Goal: Transaction & Acquisition: Purchase product/service

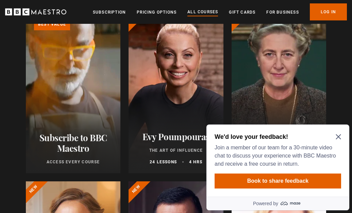
click at [26, 10] on link "Learn more about BBC Maestro" at bounding box center [26, 10] width 0 height 0
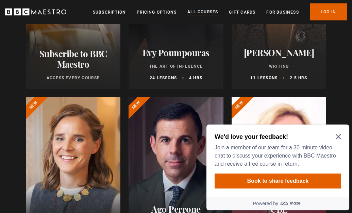
scroll to position [183, 0]
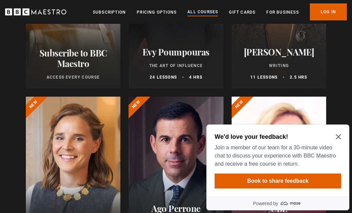
click at [341, 135] on icon "Close Maze Prompt" at bounding box center [338, 136] width 5 height 5
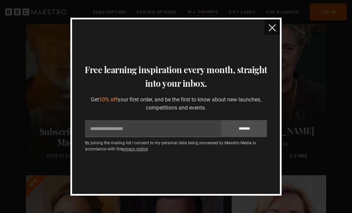
scroll to position [102, 0]
click at [272, 29] on img "close" at bounding box center [272, 27] width 7 height 7
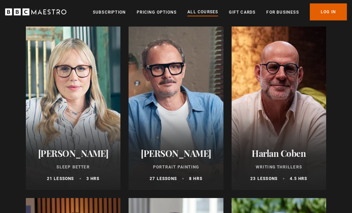
scroll to position [600, 0]
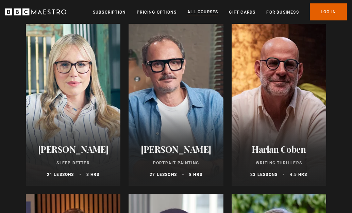
click at [71, 136] on div "Stephanie Romiszewski Sleep Better 21 lessons 3 hrs" at bounding box center [73, 161] width 95 height 50
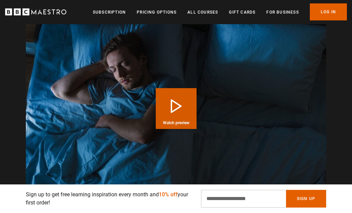
scroll to position [624, 0]
click at [185, 116] on button "Play Course overview for Sleep Better with Stephanie Romiszewski Watch preview" at bounding box center [176, 108] width 41 height 41
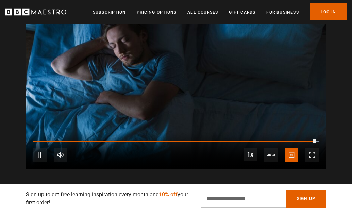
scroll to position [644, 0]
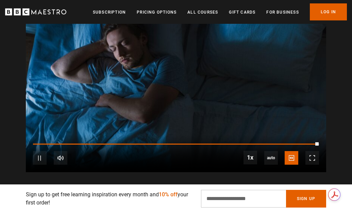
click at [63, 151] on div "10s Skip Back 10 seconds Pause 10s Skip Forward 10 seconds Loaded : 100.00% 0:0…" at bounding box center [176, 154] width 300 height 38
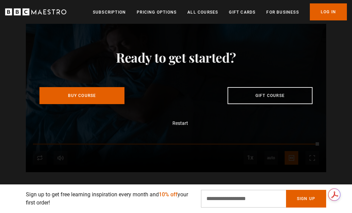
click at [64, 153] on div "Ready to get started? Buy Course Gift course Restart" at bounding box center [176, 87] width 300 height 169
click at [83, 151] on div "Ready to get started? Buy Course Gift course Restart" at bounding box center [176, 87] width 300 height 169
click at [179, 126] on button "Restart" at bounding box center [176, 122] width 24 height 5
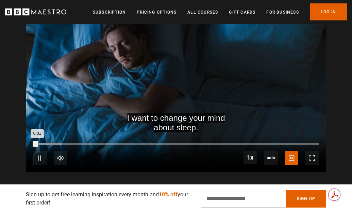
click at [52, 145] on div "Loaded : 10.20% 0:06 0:01" at bounding box center [176, 144] width 286 height 2
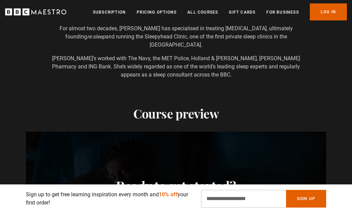
scroll to position [464, 0]
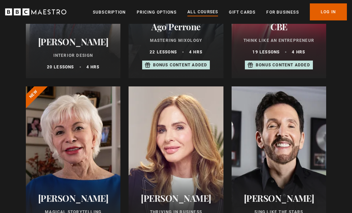
click at [182, 161] on div at bounding box center [176, 167] width 95 height 163
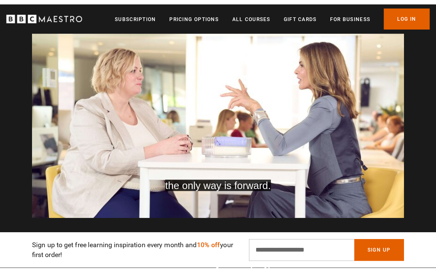
scroll to position [0, 91]
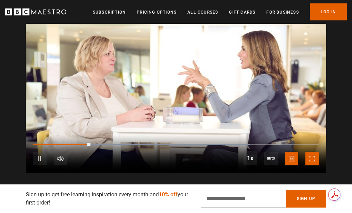
click at [312, 162] on span "Video Player" at bounding box center [313, 159] width 14 height 14
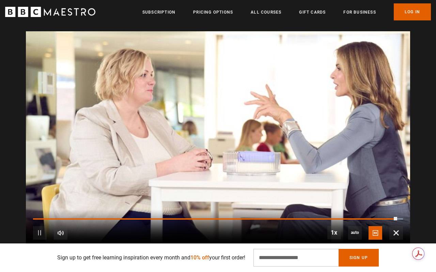
scroll to position [0, 706]
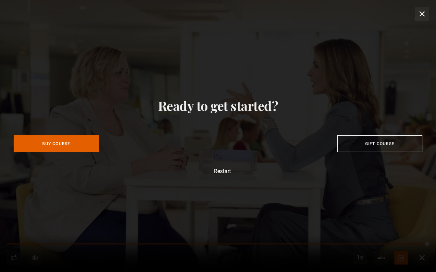
click at [352, 213] on div "Ready to get started? Buy Course Gift course Restart" at bounding box center [218, 136] width 436 height 272
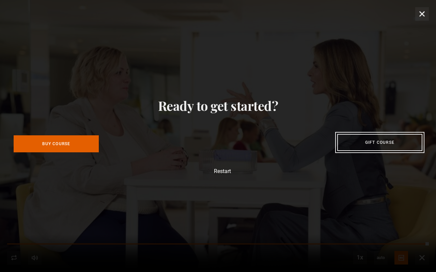
click at [352, 147] on link "Gift course" at bounding box center [379, 142] width 85 height 17
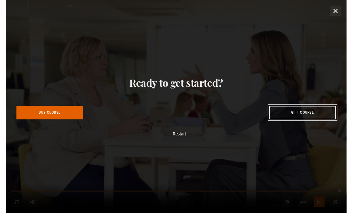
scroll to position [0, 794]
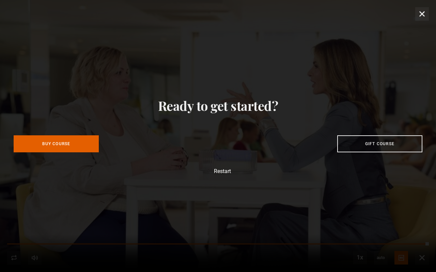
click at [352, 16] on div "Ready to get started? Buy Course Gift course Restart" at bounding box center [218, 136] width 436 height 272
click at [352, 14] on div "Ready to get started? Buy Course Gift course Restart" at bounding box center [218, 136] width 436 height 272
click at [273, 213] on div "Ready to get started? Buy Course Gift course Restart" at bounding box center [218, 136] width 436 height 272
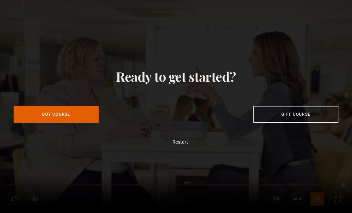
scroll to position [0, 907]
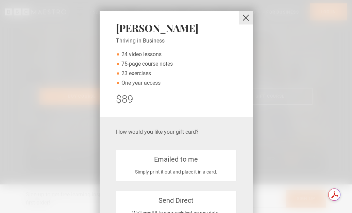
click at [245, 15] on button "close" at bounding box center [246, 18] width 14 height 14
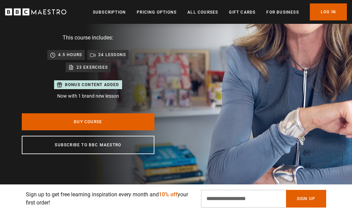
scroll to position [103, 0]
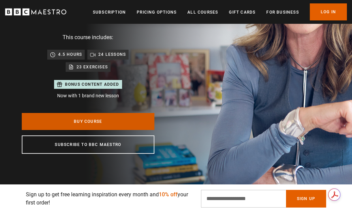
click at [116, 125] on link "Buy Course" at bounding box center [88, 121] width 133 height 17
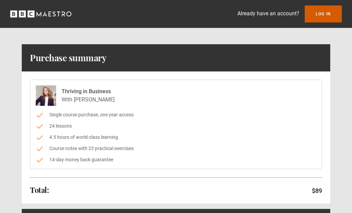
click at [335, 10] on link "Log In" at bounding box center [323, 13] width 37 height 17
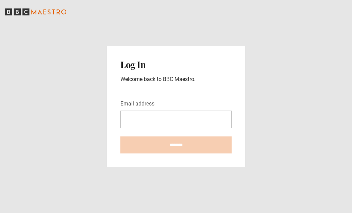
type input "**********"
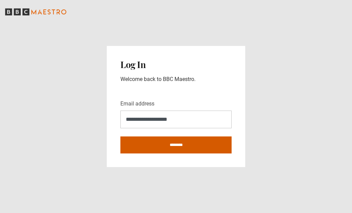
click at [183, 145] on input "********" at bounding box center [175, 144] width 111 height 17
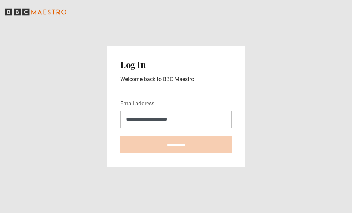
type input "**********"
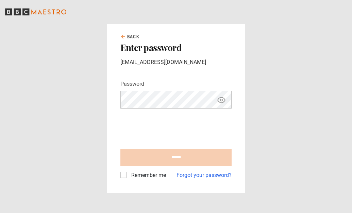
click at [220, 102] on icon "Show password" at bounding box center [221, 100] width 8 height 8
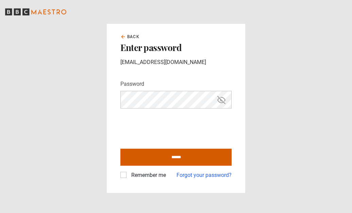
click at [171, 160] on input "******" at bounding box center [175, 157] width 111 height 17
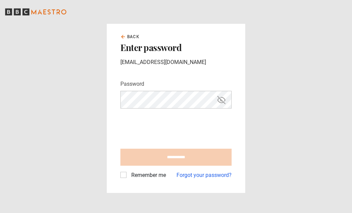
type input "**********"
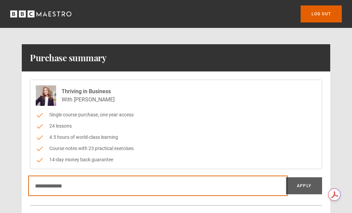
click at [124, 189] on input "Discount code" at bounding box center [158, 185] width 256 height 17
type input "**********"
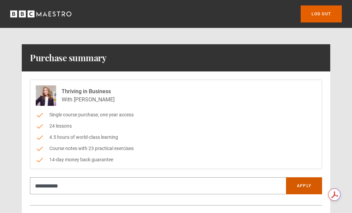
click at [303, 186] on button "Apply" at bounding box center [304, 185] width 36 height 17
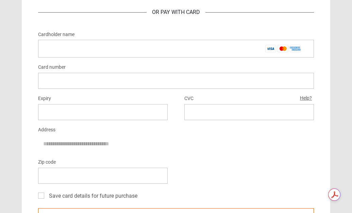
scroll to position [397, 0]
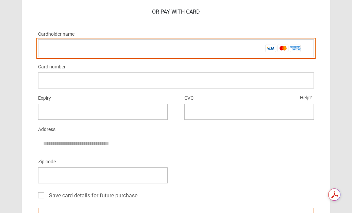
click at [152, 50] on input "Cardholder name *" at bounding box center [176, 48] width 276 height 18
click at [213, 54] on input "Cardholder name *" at bounding box center [176, 48] width 276 height 18
click at [114, 53] on input "Cardholder name *" at bounding box center [176, 48] width 276 height 18
click at [77, 48] on input "**********" at bounding box center [176, 48] width 276 height 18
type input "**********"
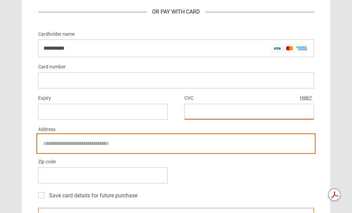
click at [189, 140] on input "Address" at bounding box center [176, 143] width 276 height 17
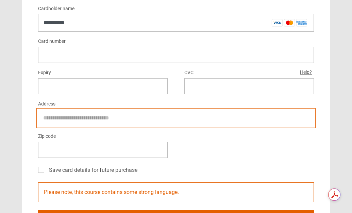
scroll to position [425, 0]
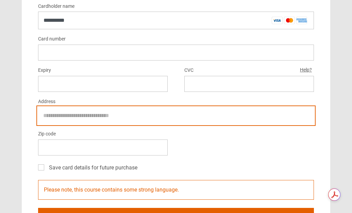
click at [151, 118] on input "Address" at bounding box center [176, 115] width 276 height 17
type input "**********"
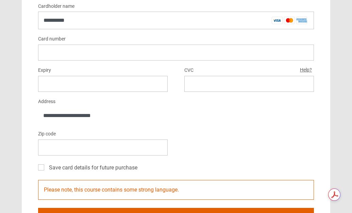
type input "*"
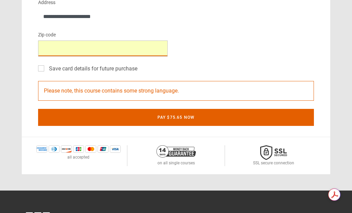
scroll to position [531, 0]
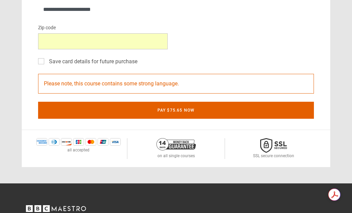
click at [46, 62] on label "Save card details for future purchase" at bounding box center [91, 62] width 91 height 8
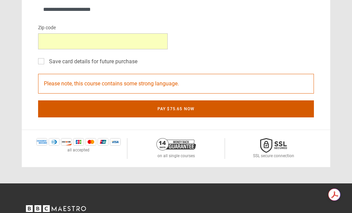
click at [164, 111] on button "Pay $75.65 now" at bounding box center [176, 108] width 276 height 17
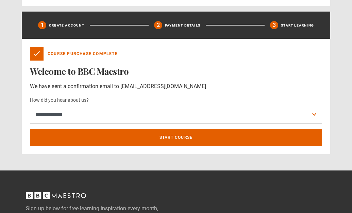
scroll to position [210, 0]
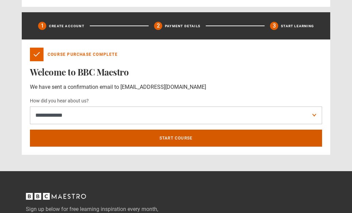
click at [203, 142] on link "Start course" at bounding box center [176, 138] width 292 height 17
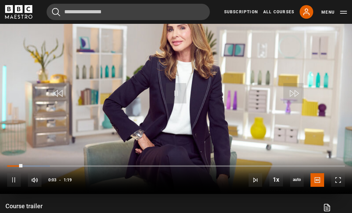
scroll to position [359, 0]
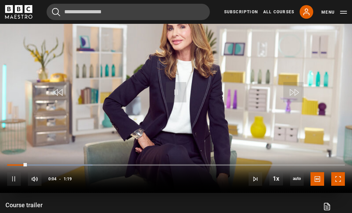
click at [340, 176] on span "Video Player" at bounding box center [338, 179] width 14 height 14
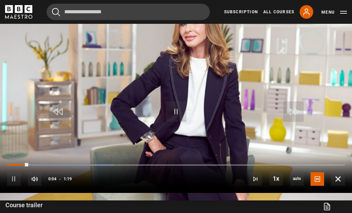
scroll to position [353, 0]
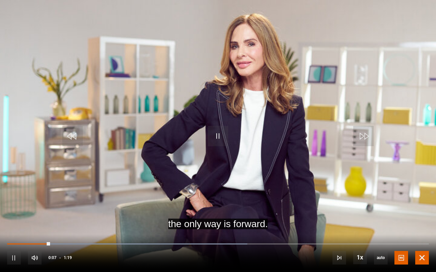
click at [352, 213] on span "Video Player" at bounding box center [422, 258] width 14 height 14
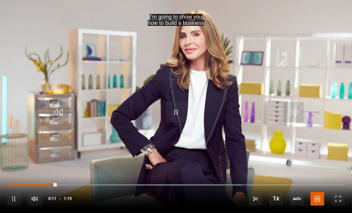
scroll to position [514, 0]
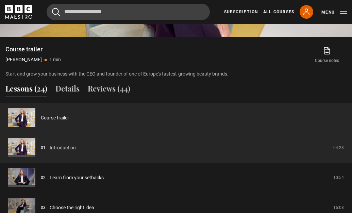
click at [76, 151] on link "Introduction" at bounding box center [63, 147] width 26 height 7
click at [53, 149] on link "Introduction" at bounding box center [63, 147] width 26 height 7
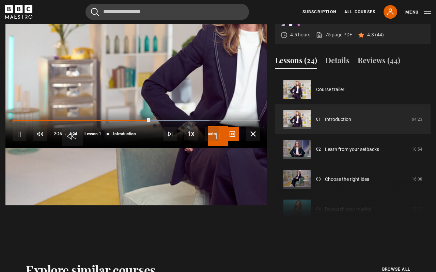
click at [218, 136] on span "Video Player" at bounding box center [218, 136] width 20 height 20
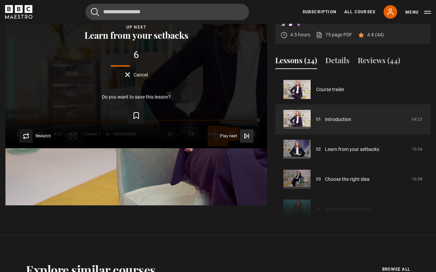
click at [250, 140] on icon "Video Player" at bounding box center [246, 136] width 7 height 7
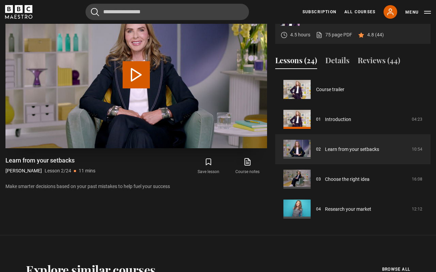
click at [150, 88] on button "Play Lesson Learn from your setbacks" at bounding box center [135, 74] width 27 height 27
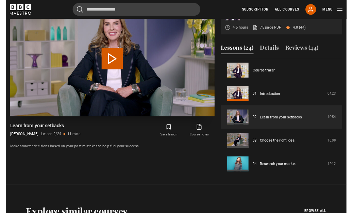
scroll to position [339, 0]
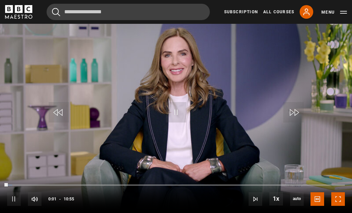
click at [342, 203] on span "Video Player" at bounding box center [338, 199] width 14 height 14
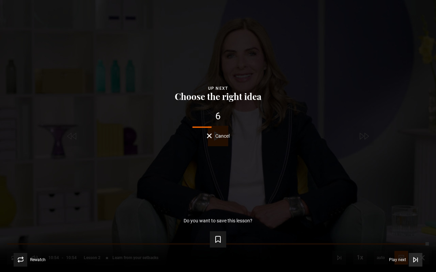
click at [415, 262] on icon "Video Player" at bounding box center [415, 260] width 7 height 7
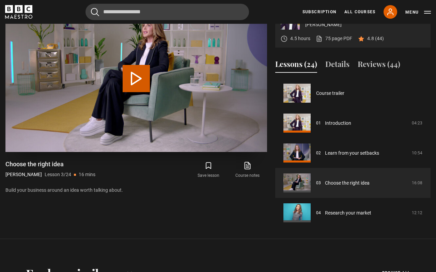
click at [150, 92] on button "Play Lesson Choose the right idea" at bounding box center [135, 78] width 27 height 27
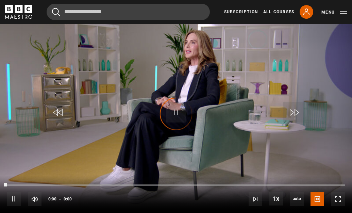
scroll to position [380, 0]
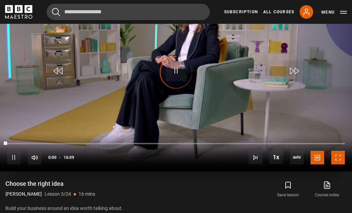
click at [342, 158] on span "Video Player" at bounding box center [338, 158] width 14 height 14
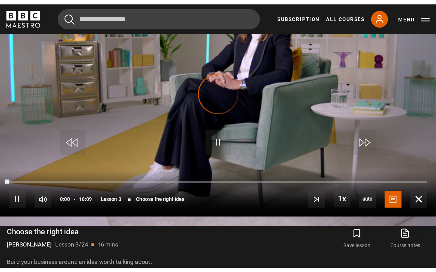
scroll to position [353, 0]
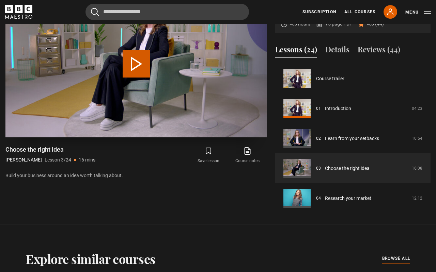
click at [150, 78] on button "Play Lesson Choose the right idea" at bounding box center [135, 63] width 27 height 27
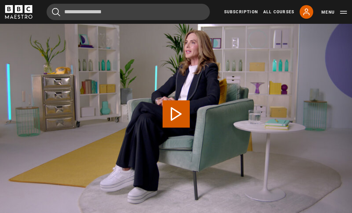
scroll to position [0, 0]
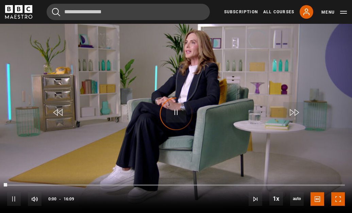
click at [339, 200] on span "Video Player" at bounding box center [338, 199] width 14 height 14
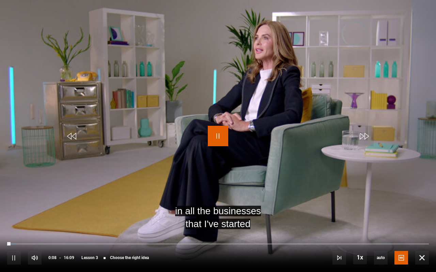
click at [220, 134] on span "Video Player" at bounding box center [218, 136] width 20 height 20
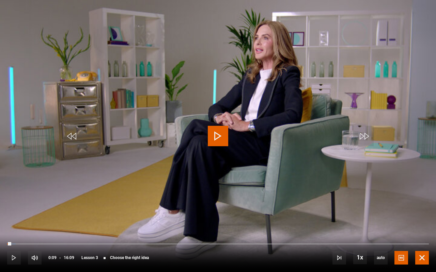
click at [424, 261] on span "Video Player" at bounding box center [422, 258] width 14 height 14
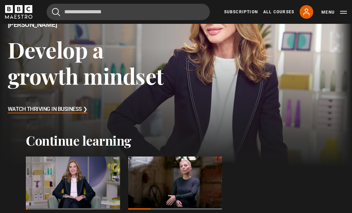
click at [74, 157] on div at bounding box center [73, 183] width 94 height 53
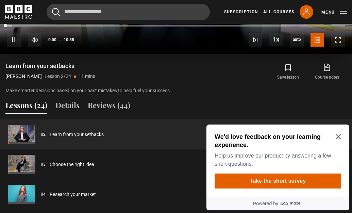
scroll to position [502, 0]
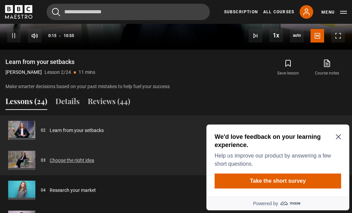
click at [76, 163] on link "Choose the right idea" at bounding box center [72, 160] width 45 height 7
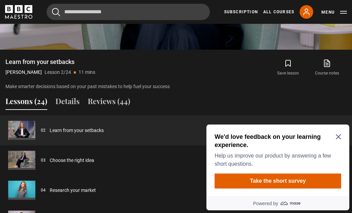
click at [339, 137] on icon "Close Maze Prompt" at bounding box center [338, 136] width 5 height 5
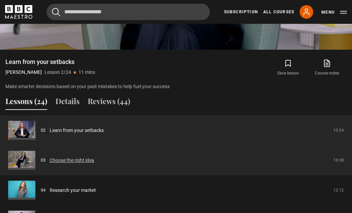
click at [84, 162] on link "Choose the right idea" at bounding box center [72, 160] width 45 height 7
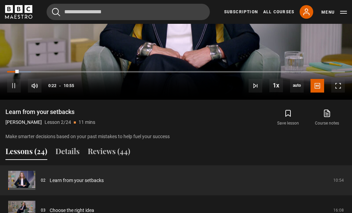
scroll to position [495, 0]
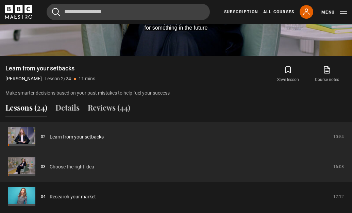
click at [50, 167] on link "Choose the right idea" at bounding box center [72, 166] width 45 height 7
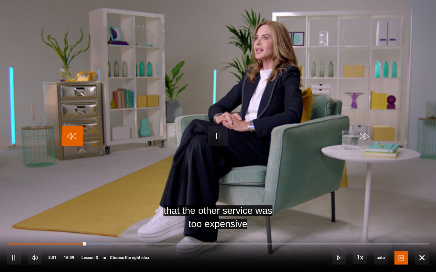
click at [70, 134] on span "Video Player" at bounding box center [72, 136] width 20 height 20
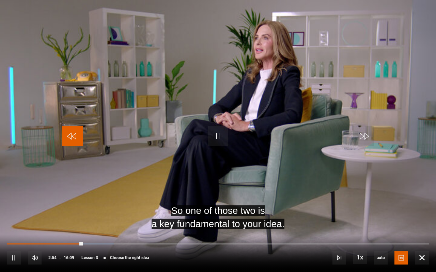
click at [70, 134] on span "Video Player" at bounding box center [72, 136] width 20 height 20
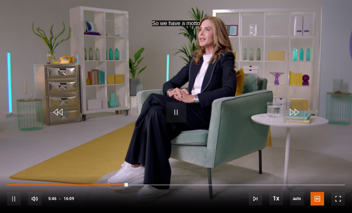
scroll to position [398, 0]
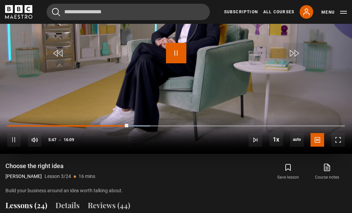
click at [176, 51] on span "Video Player" at bounding box center [176, 53] width 20 height 20
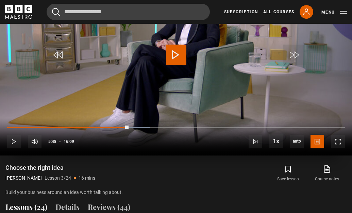
scroll to position [401, 0]
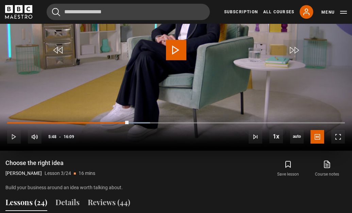
click at [176, 51] on span "Video Player" at bounding box center [176, 50] width 20 height 20
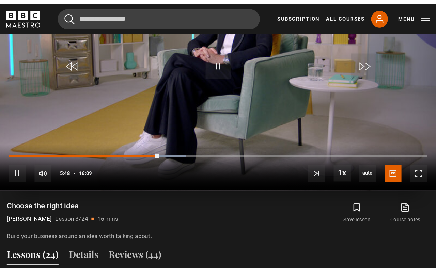
scroll to position [353, 0]
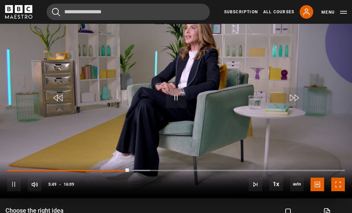
click at [338, 184] on span "Video Player" at bounding box center [338, 185] width 14 height 14
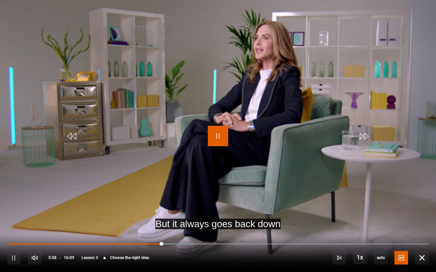
click at [218, 144] on span "Video Player" at bounding box center [218, 136] width 20 height 20
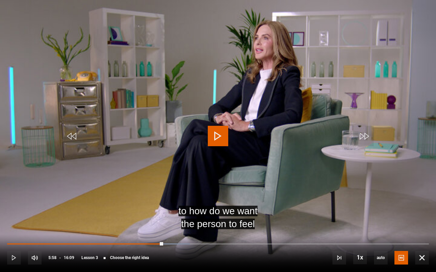
click at [209, 138] on span "Video Player" at bounding box center [218, 136] width 20 height 20
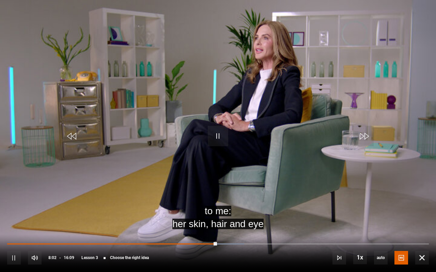
click at [352, 52] on video "Video Player" at bounding box center [218, 136] width 436 height 272
click at [214, 135] on span "Video Player" at bounding box center [218, 136] width 20 height 20
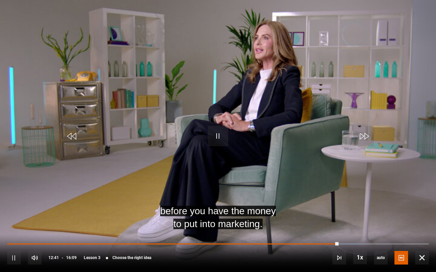
click at [256, 92] on video "Video Player" at bounding box center [218, 136] width 436 height 272
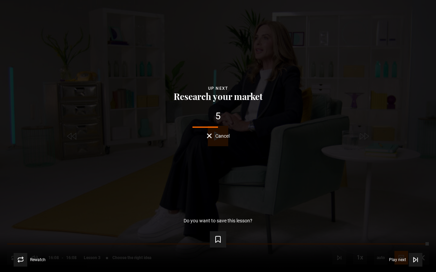
click at [352, 213] on form "Save lesson" at bounding box center [218, 238] width 414 height 19
click at [223, 164] on div "Lesson Completed Up next Research your market 4 Cancel Do you want to save this…" at bounding box center [218, 136] width 436 height 272
click at [207, 137] on button "Cancel" at bounding box center [218, 135] width 23 height 5
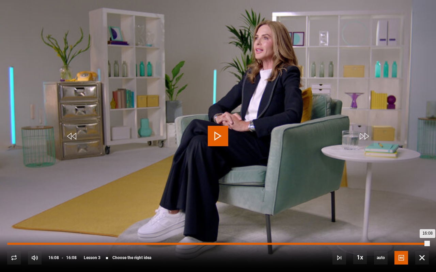
click at [352, 213] on div "14:35" at bounding box center [388, 244] width 1 height 2
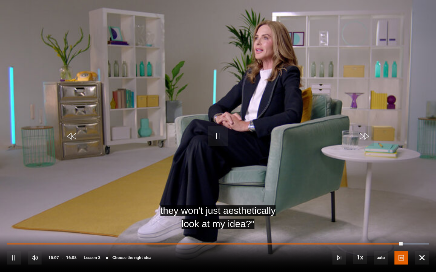
click at [246, 151] on video "Video Player" at bounding box center [218, 136] width 436 height 272
click at [247, 151] on video "Video Player" at bounding box center [218, 136] width 436 height 272
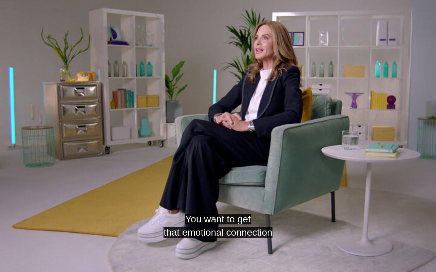
click at [247, 151] on video "Video Player" at bounding box center [218, 136] width 436 height 272
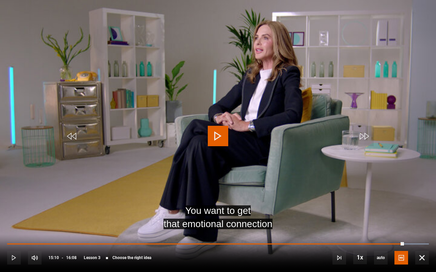
click at [247, 151] on video "Video Player" at bounding box center [218, 136] width 436 height 272
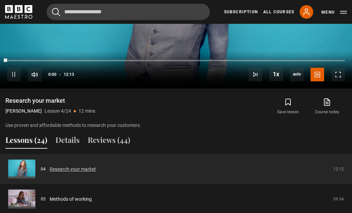
click at [81, 169] on link "Research your market" at bounding box center [73, 169] width 46 height 7
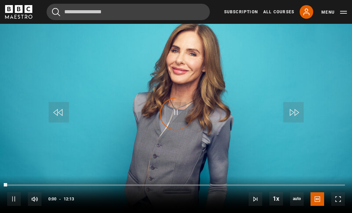
scroll to position [420, 0]
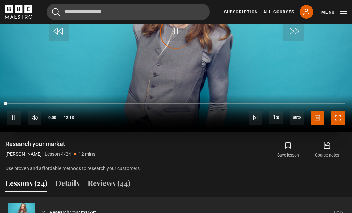
click at [340, 117] on span "Video Player" at bounding box center [338, 118] width 14 height 14
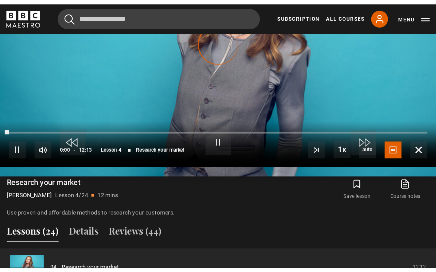
scroll to position [353, 0]
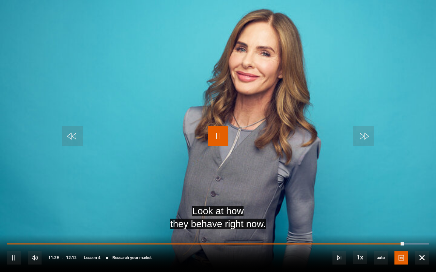
click at [208, 136] on span "Video Player" at bounding box center [218, 136] width 20 height 20
click at [210, 126] on span "Video Player" at bounding box center [218, 136] width 20 height 20
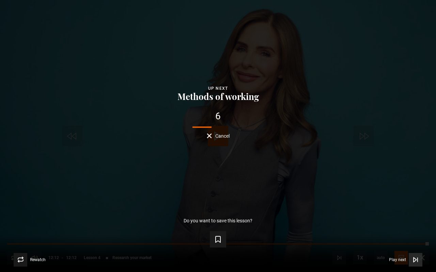
click at [352, 213] on span "Video Player" at bounding box center [415, 260] width 14 height 14
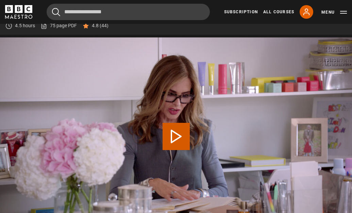
scroll to position [363, 0]
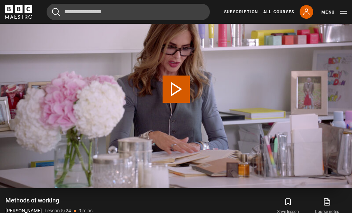
click at [186, 87] on button "Play Lesson Methods of working" at bounding box center [176, 89] width 27 height 27
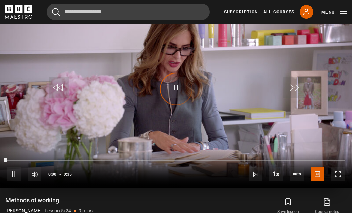
scroll to position [353, 0]
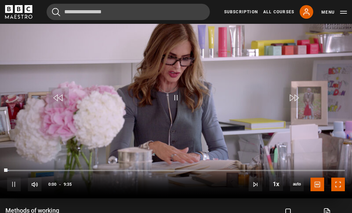
click at [338, 185] on span "Video Player" at bounding box center [338, 185] width 14 height 14
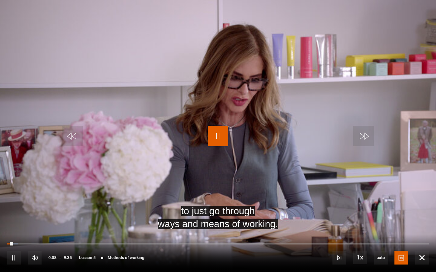
click at [217, 134] on span "Video Player" at bounding box center [218, 136] width 20 height 20
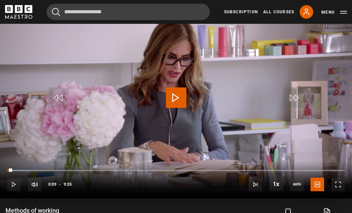
click at [179, 95] on span "Video Player" at bounding box center [176, 97] width 20 height 20
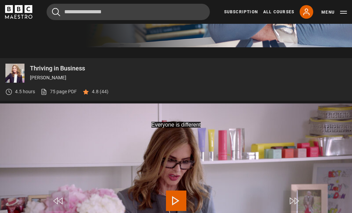
scroll to position [266, 0]
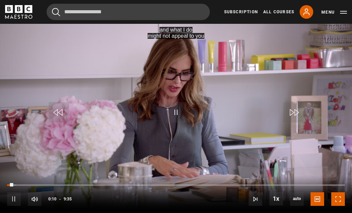
click at [338, 196] on span "Video Player" at bounding box center [338, 199] width 14 height 14
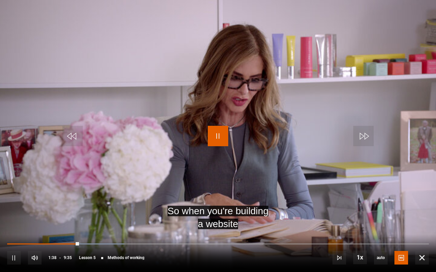
click at [222, 140] on span "Video Player" at bounding box center [218, 136] width 20 height 20
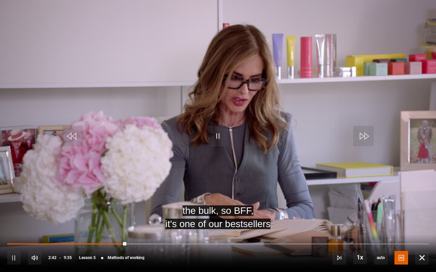
click at [232, 118] on video "Video Player" at bounding box center [218, 136] width 436 height 272
drag, startPoint x: 232, startPoint y: 118, endPoint x: 185, endPoint y: 112, distance: 47.0
click at [177, 122] on video "Video Player" at bounding box center [218, 136] width 436 height 272
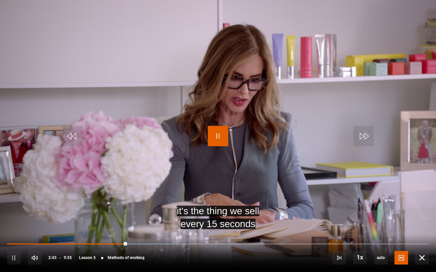
click at [218, 142] on span "Video Player" at bounding box center [218, 136] width 20 height 20
click at [352, 213] on span "Video Player" at bounding box center [422, 258] width 14 height 14
